Goal: Information Seeking & Learning: Find specific fact

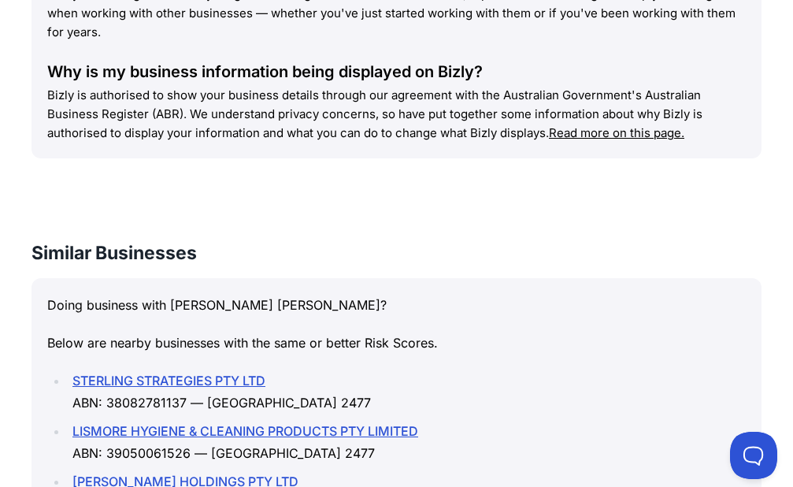
scroll to position [2536, 0]
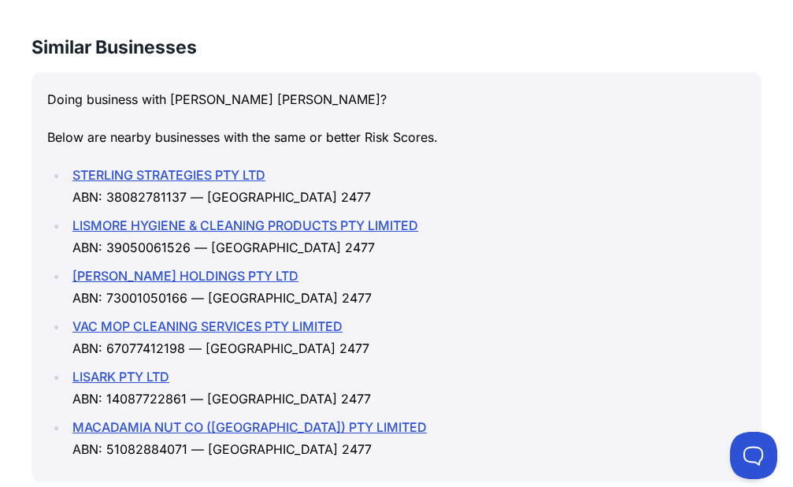
click at [108, 369] on link "LISARK PTY LTD" at bounding box center [120, 377] width 97 height 16
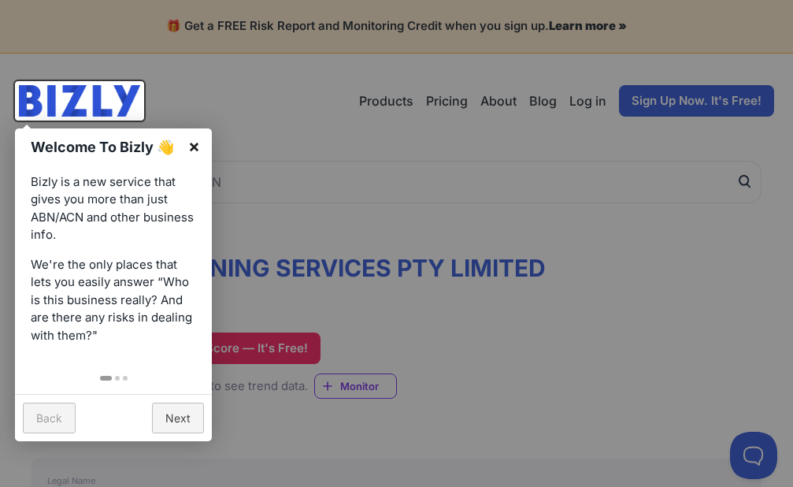
click at [193, 145] on link "×" at bounding box center [193, 145] width 35 height 35
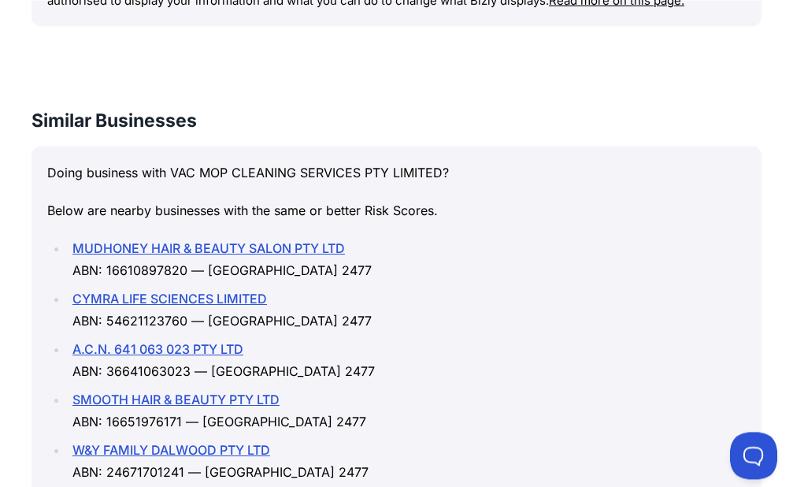
scroll to position [2634, 0]
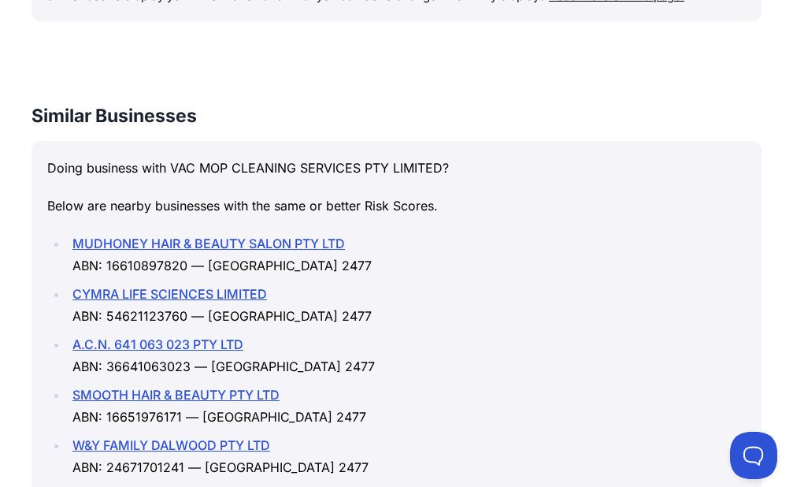
click at [180, 387] on link "SMOOTH HAIR & BEAUTY PTY LTD" at bounding box center [175, 395] width 207 height 16
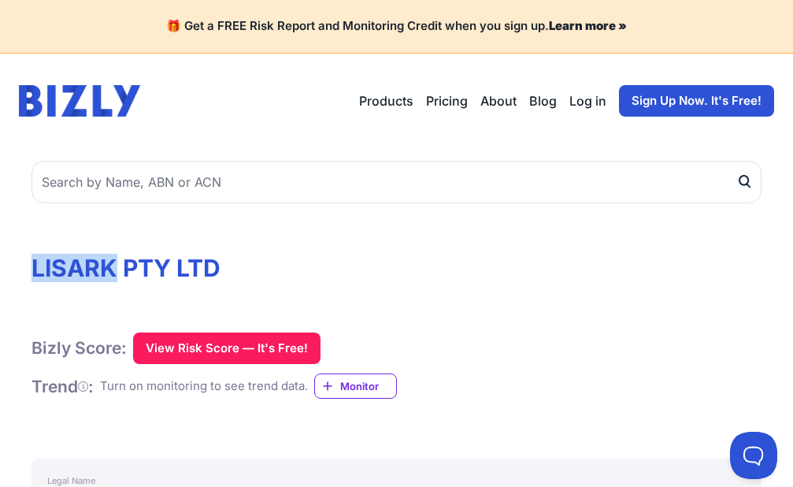
drag, startPoint x: 118, startPoint y: 268, endPoint x: 17, endPoint y: 262, distance: 101.8
drag, startPoint x: 17, startPoint y: 262, endPoint x: 86, endPoint y: 273, distance: 70.2
drag, startPoint x: 118, startPoint y: 269, endPoint x: 14, endPoint y: 263, distance: 104.2
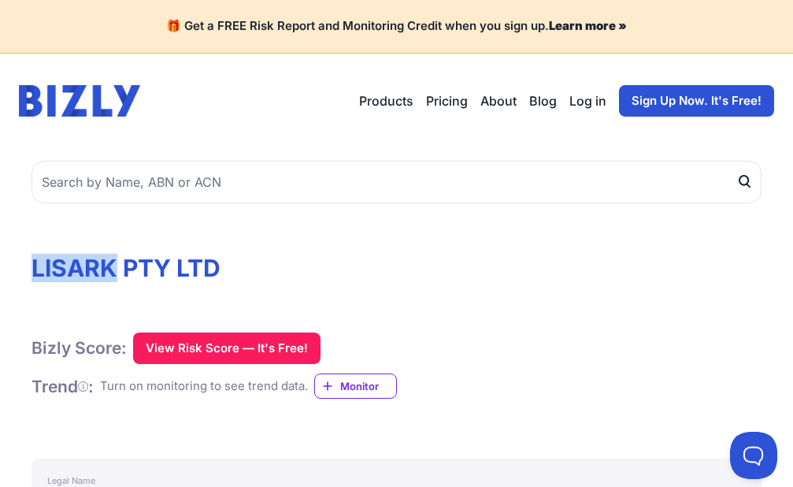
copy h1 "LISARK"
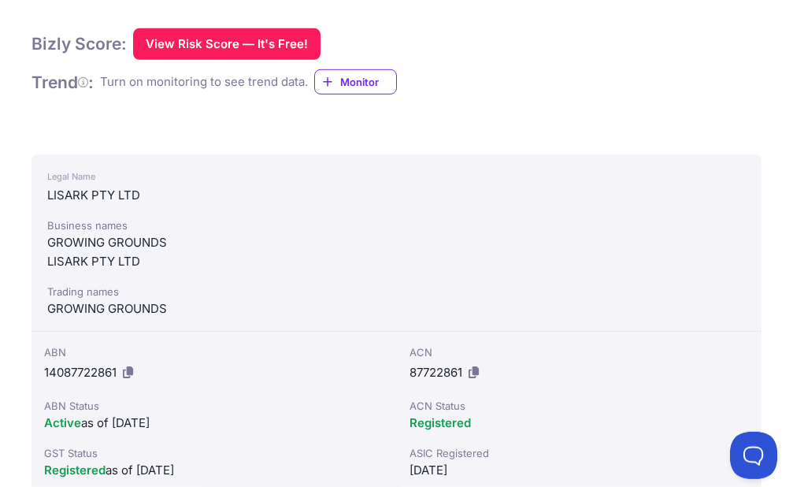
scroll to position [402, 0]
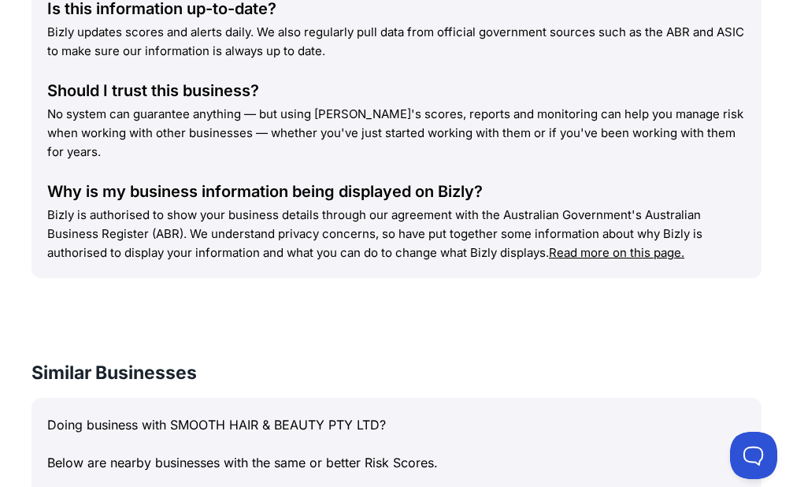
scroll to position [2600, 0]
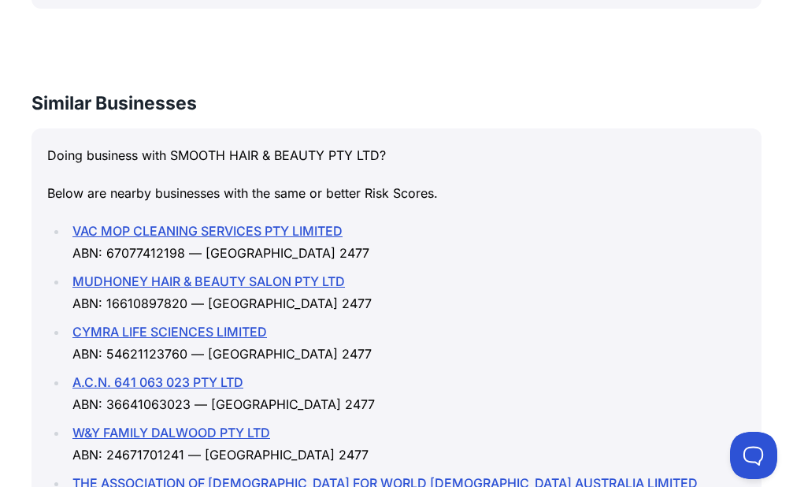
click at [302, 475] on link "THE ASSOCIATION OF BAPTISTS FOR WORLD EVANGELISM AUSTRALIA LIMITED" at bounding box center [385, 483] width 626 height 16
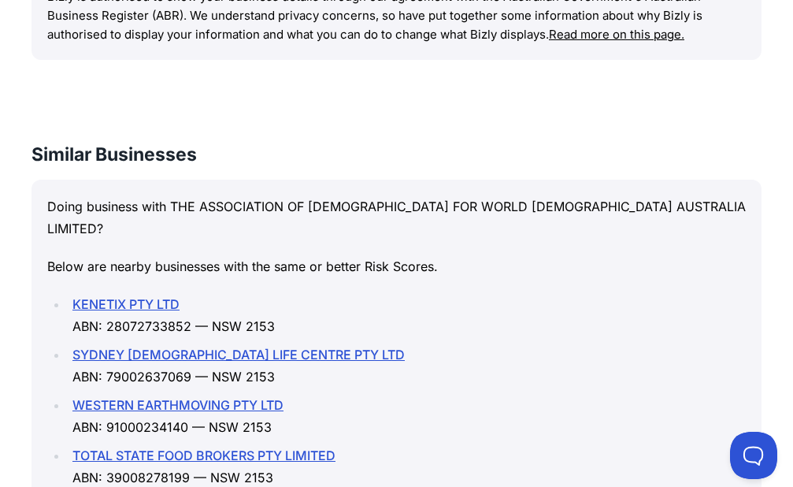
scroll to position [2989, 0]
